Goal: Task Accomplishment & Management: Use online tool/utility

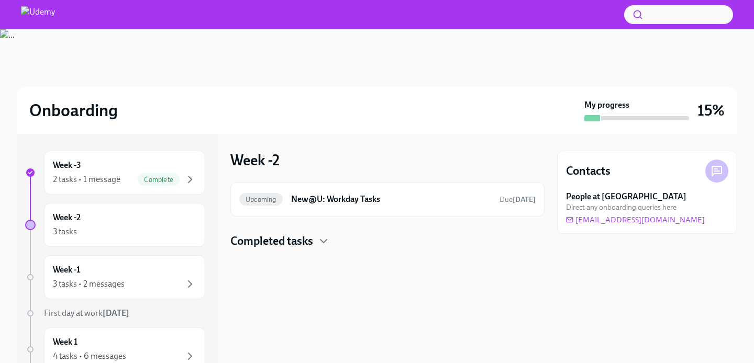
click at [144, 214] on div "Week -2 3 tasks" at bounding box center [124, 225] width 143 height 26
click at [269, 241] on h4 "Completed tasks" at bounding box center [271, 241] width 83 height 16
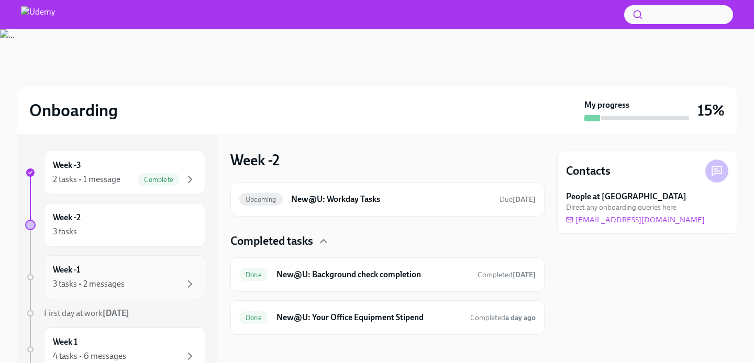
click at [140, 277] on div "Week -1 3 tasks • 2 messages" at bounding box center [124, 277] width 143 height 26
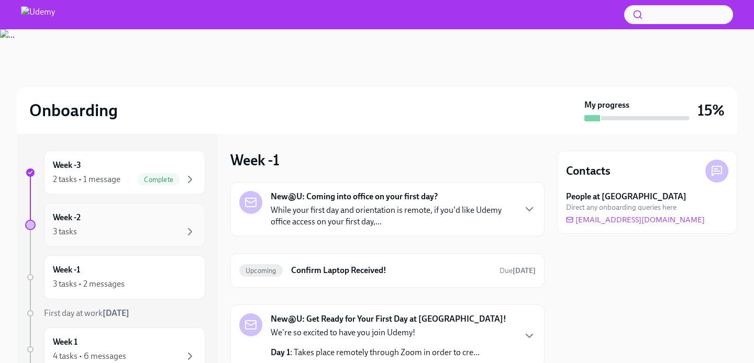
click at [144, 235] on div "3 tasks" at bounding box center [124, 232] width 143 height 13
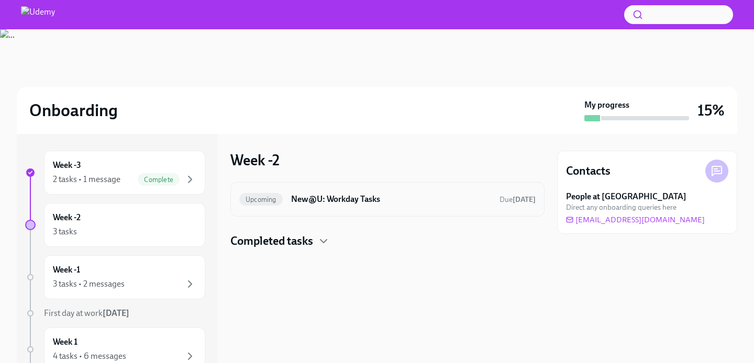
click at [369, 195] on h6 "New@U: Workday Tasks" at bounding box center [391, 200] width 200 height 12
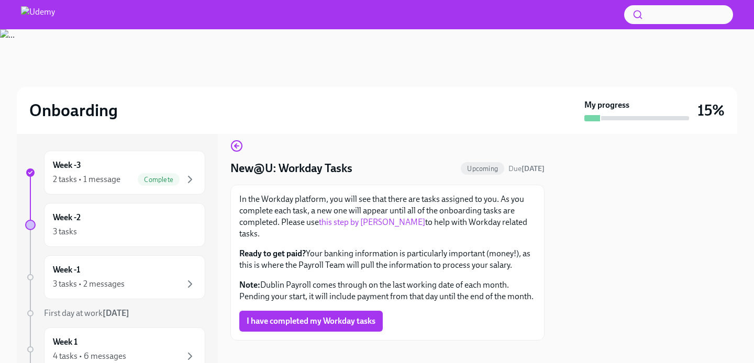
scroll to position [10, 0]
click at [238, 151] on circle "button" at bounding box center [236, 146] width 10 height 10
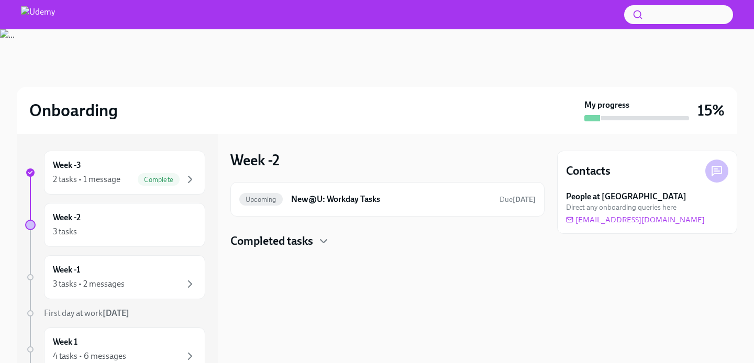
click at [271, 240] on h4 "Completed tasks" at bounding box center [271, 241] width 83 height 16
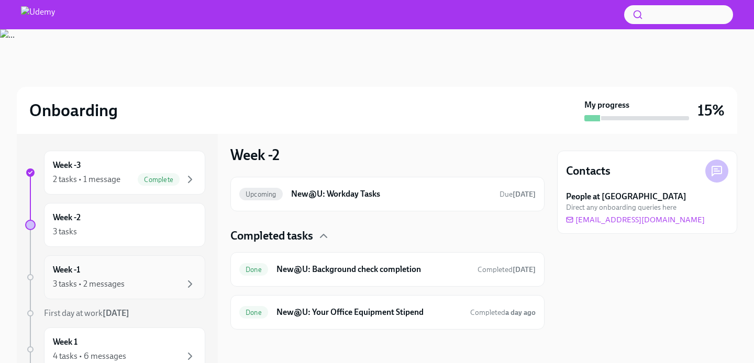
scroll to position [5, 0]
click at [134, 274] on div "Week -1 3 tasks • 2 messages" at bounding box center [124, 277] width 143 height 26
